Goal: Task Accomplishment & Management: Manage account settings

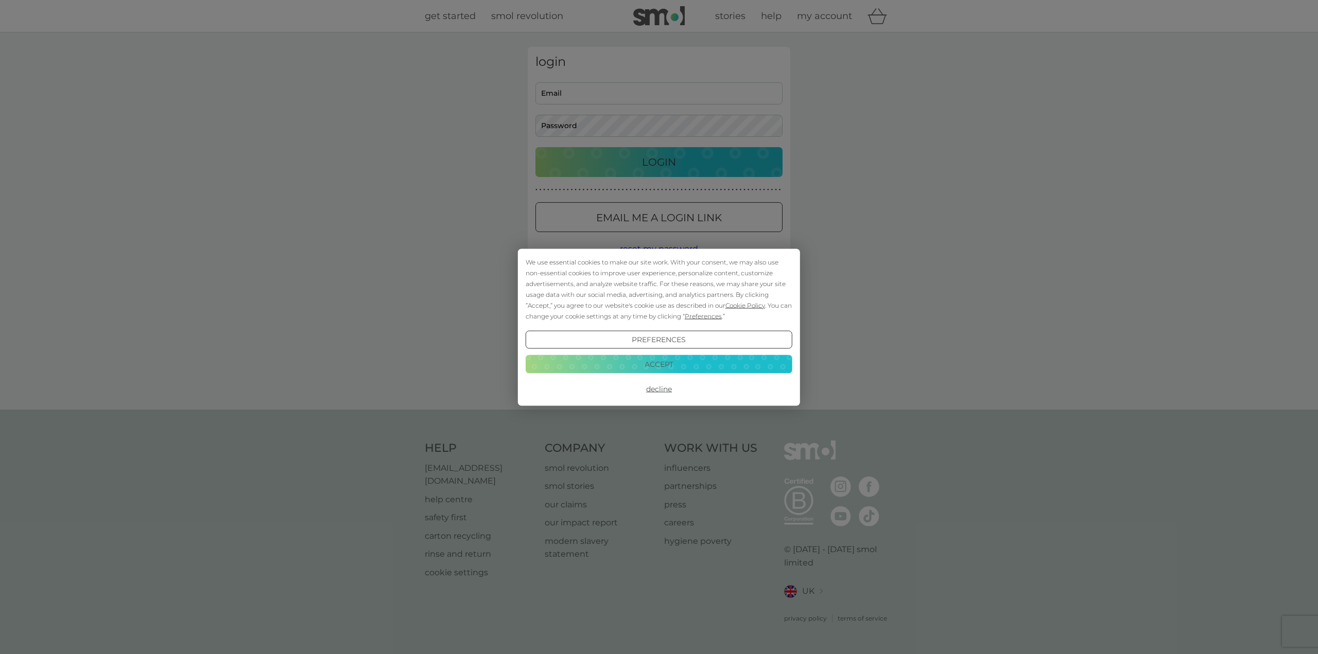
click at [683, 363] on button "Accept" at bounding box center [659, 364] width 267 height 19
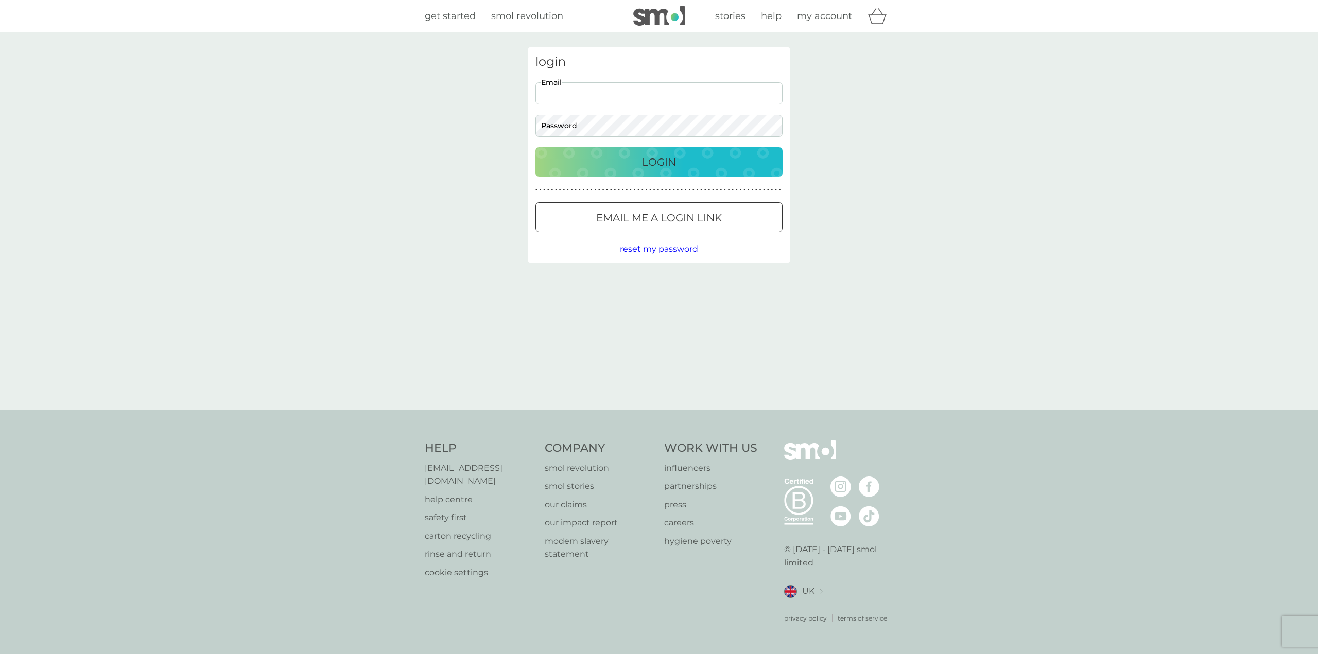
click at [633, 89] on input "Email" at bounding box center [658, 93] width 247 height 22
drag, startPoint x: 1112, startPoint y: 116, endPoint x: 1028, endPoint y: 53, distance: 105.1
click at [1111, 116] on div "login Email Password Login ● ● ● ● ● ● ● ● ● ● ● ● ● ● ● ● ● ● ● ● ● ● ● ● ● ● …" at bounding box center [659, 220] width 1318 height 377
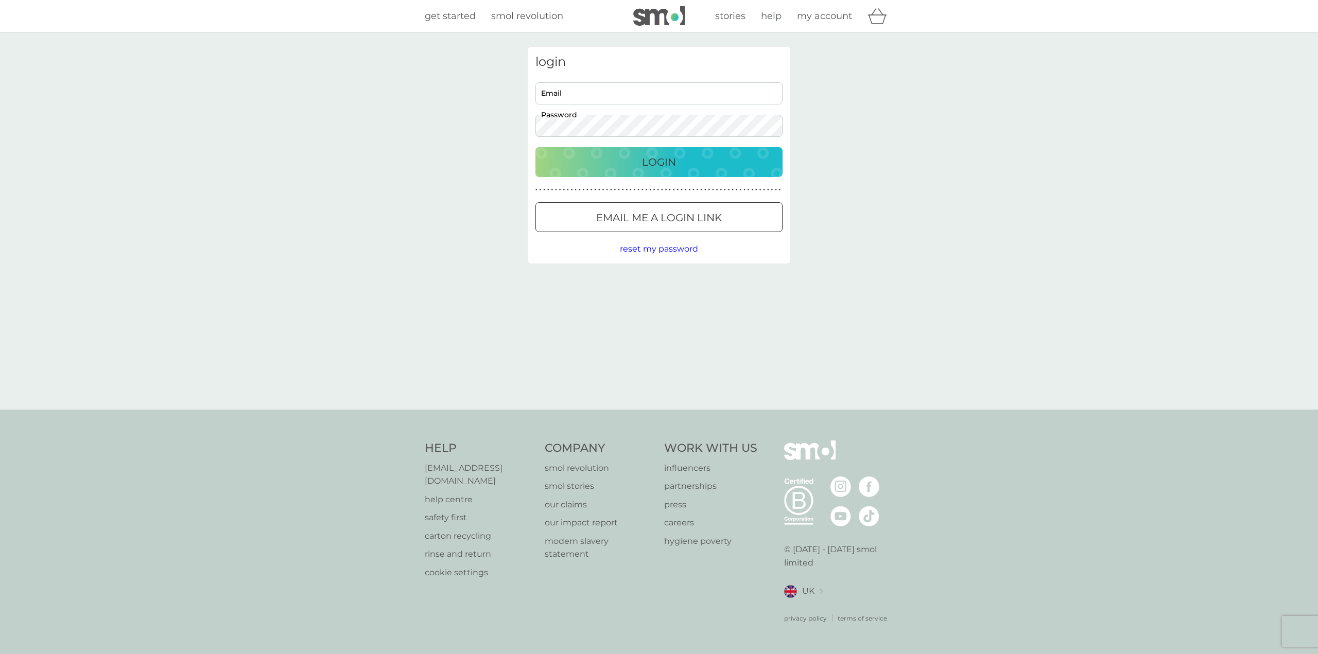
click at [1189, 124] on div "login Email Password Login ● ● ● ● ● ● ● ● ● ● ● ● ● ● ● ● ● ● ● ● ● ● ● ● ● ● …" at bounding box center [659, 220] width 1318 height 377
click at [692, 83] on input "Email" at bounding box center [658, 93] width 247 height 22
click at [691, 214] on p "Email me a login link" at bounding box center [659, 218] width 126 height 16
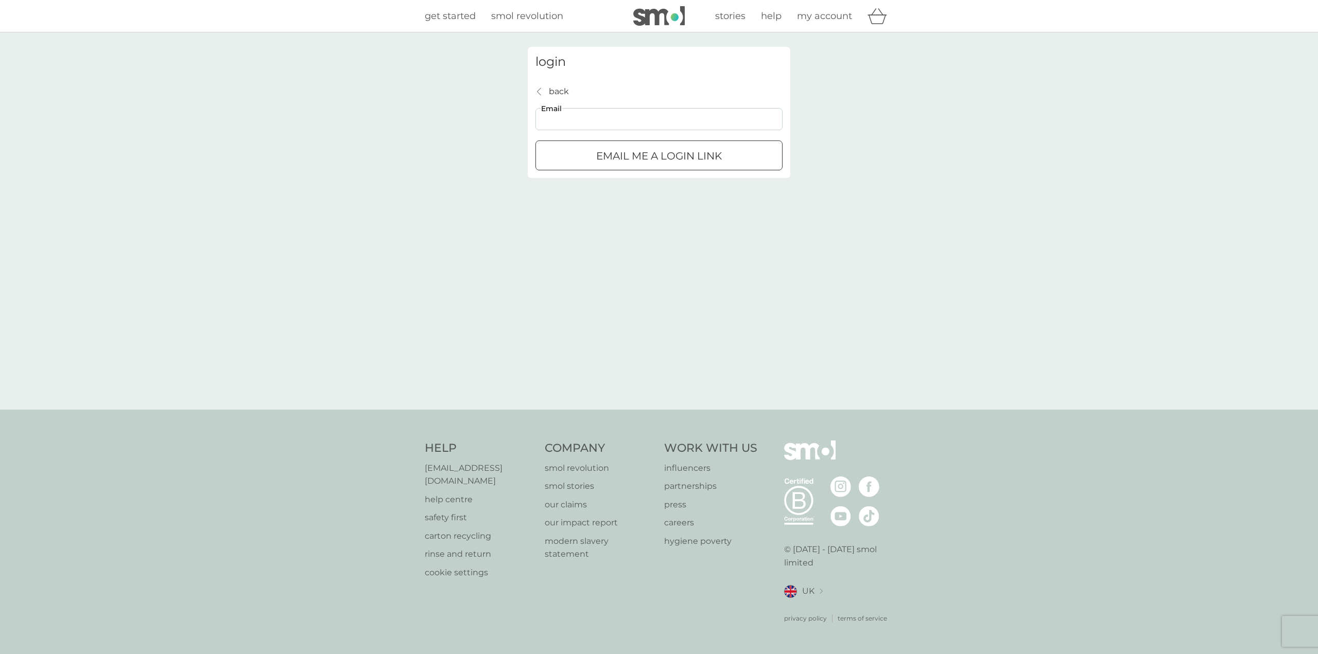
click at [639, 114] on input "Email" at bounding box center [658, 119] width 247 height 22
type input "[EMAIL_ADDRESS][DOMAIN_NAME]"
click at [659, 146] on button "Email me a login link" at bounding box center [658, 156] width 247 height 30
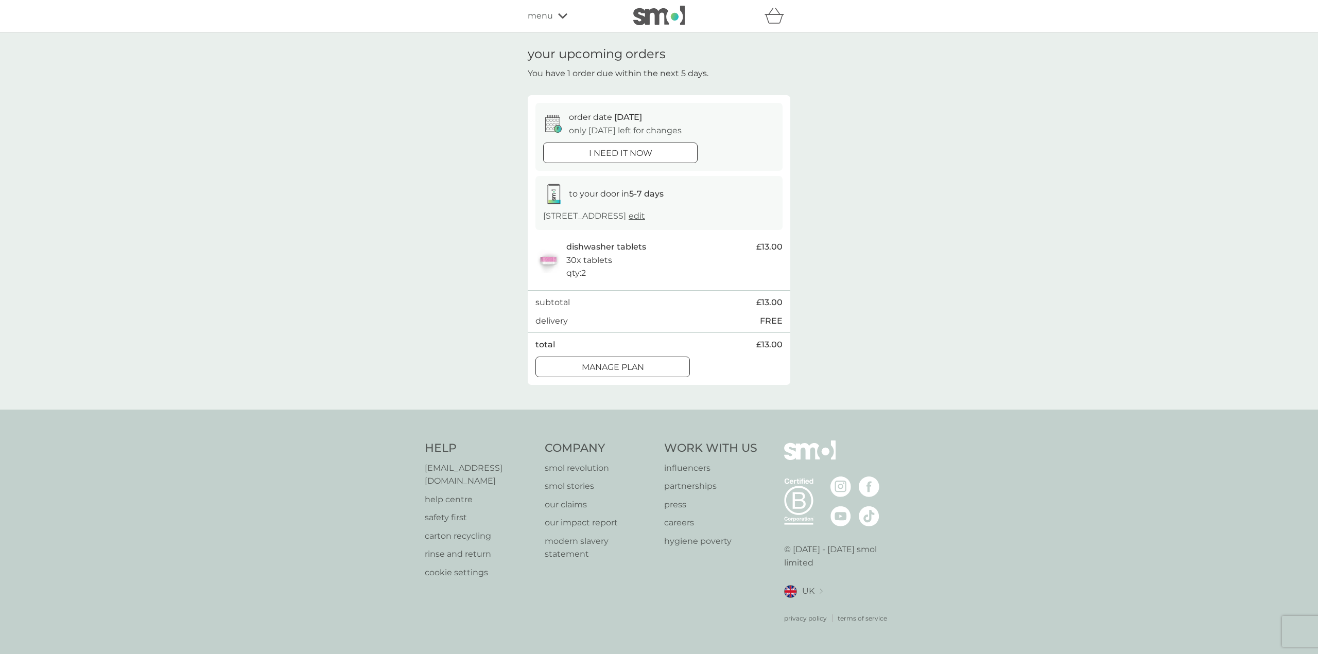
click at [627, 371] on div at bounding box center [612, 367] width 37 height 11
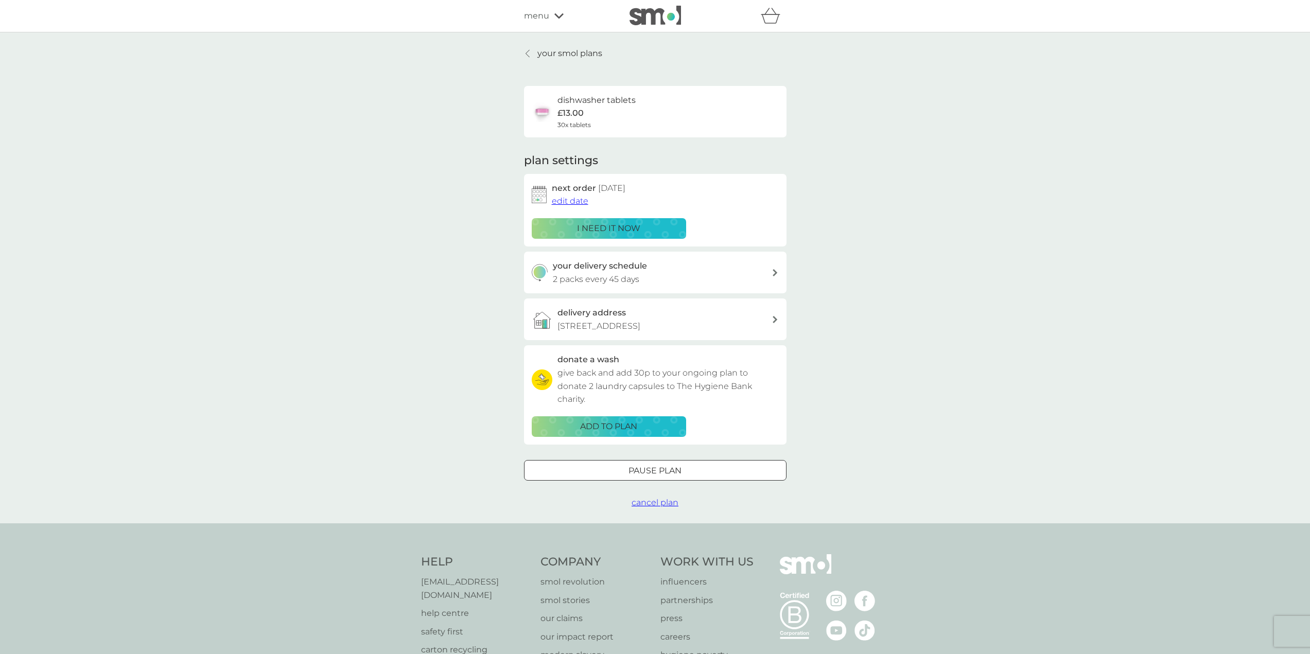
click at [576, 203] on span "edit date" at bounding box center [570, 201] width 37 height 10
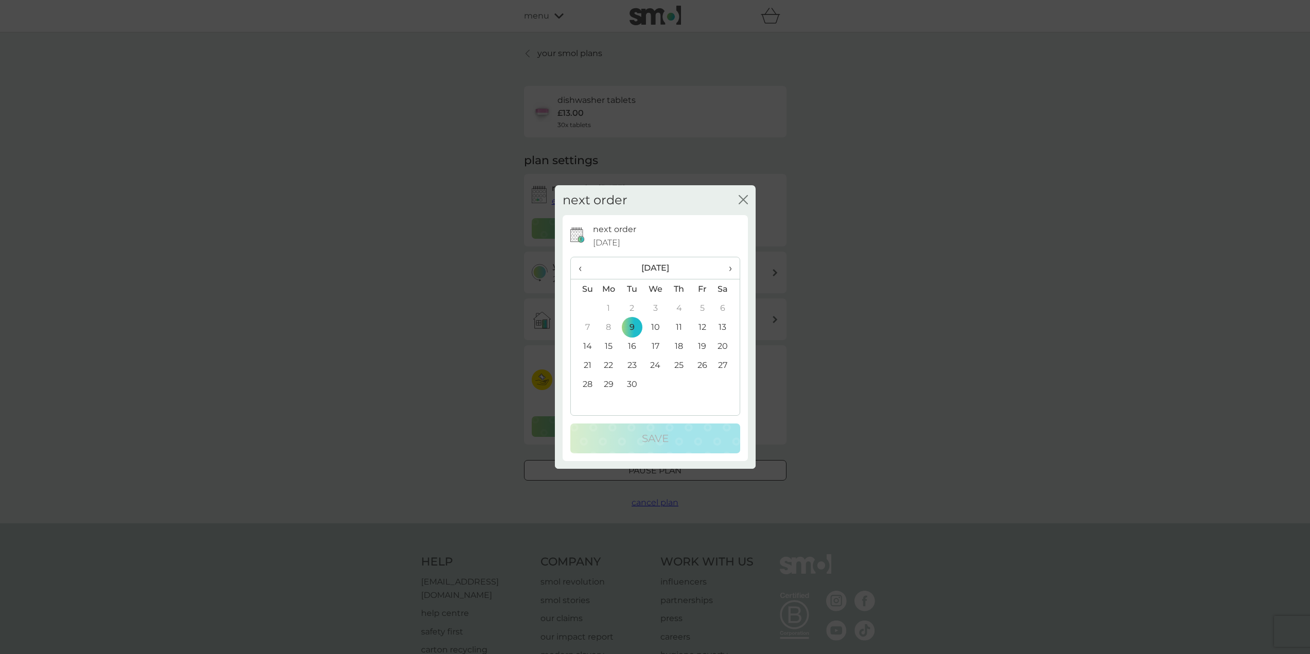
click at [720, 328] on td "13" at bounding box center [727, 327] width 26 height 19
click at [661, 438] on p "Save" at bounding box center [655, 438] width 27 height 16
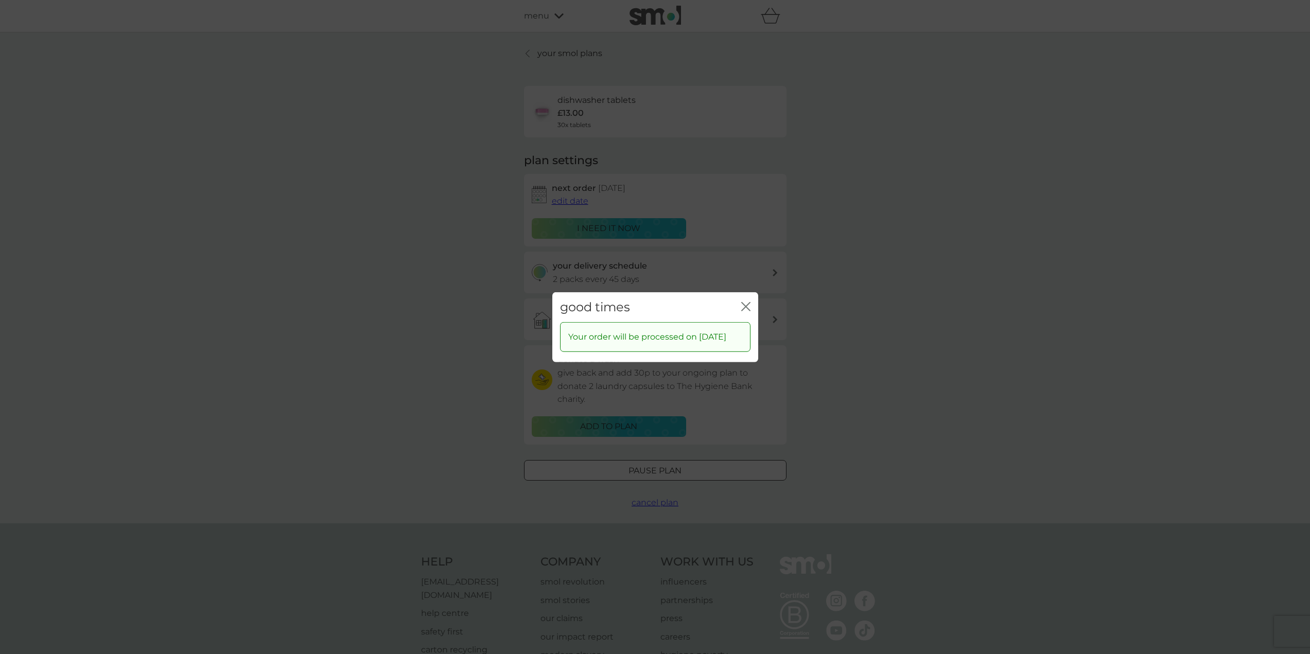
click at [742, 303] on icon "close" at bounding box center [744, 306] width 4 height 8
